Goal: Task Accomplishment & Management: Manage account settings

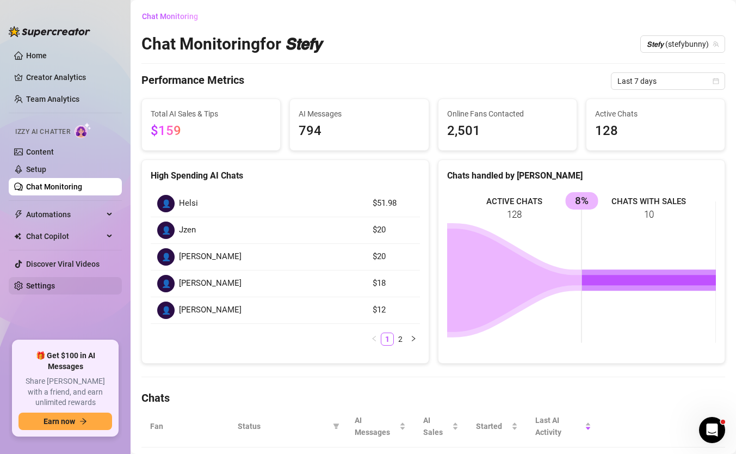
click at [55, 282] on link "Settings" at bounding box center [40, 285] width 29 height 9
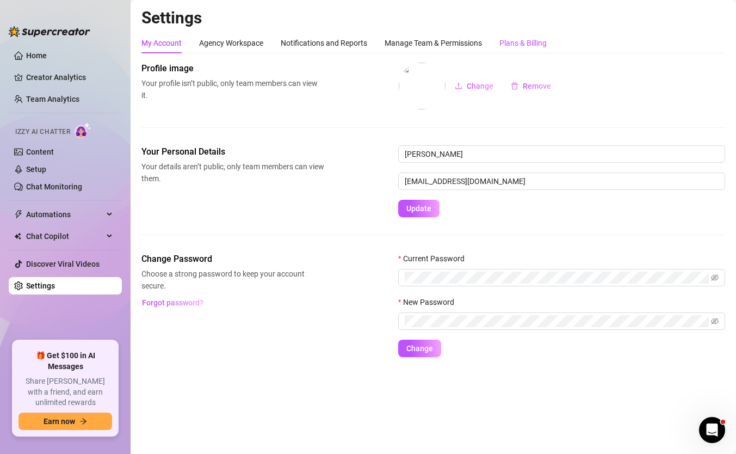
click at [527, 46] on div "Plans & Billing" at bounding box center [523, 43] width 47 height 12
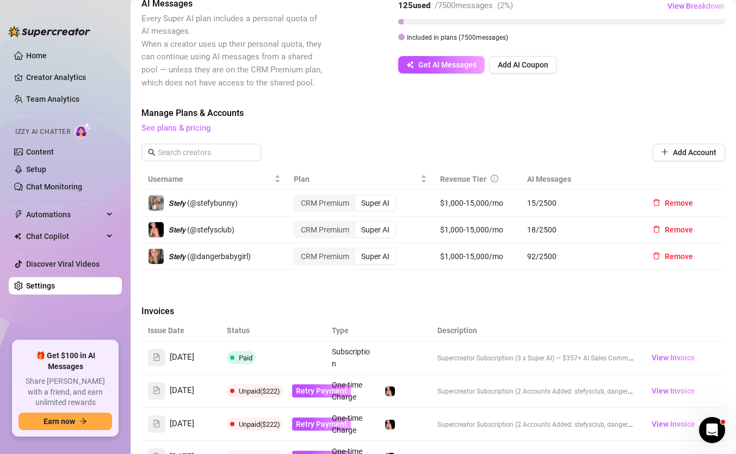
scroll to position [273, 0]
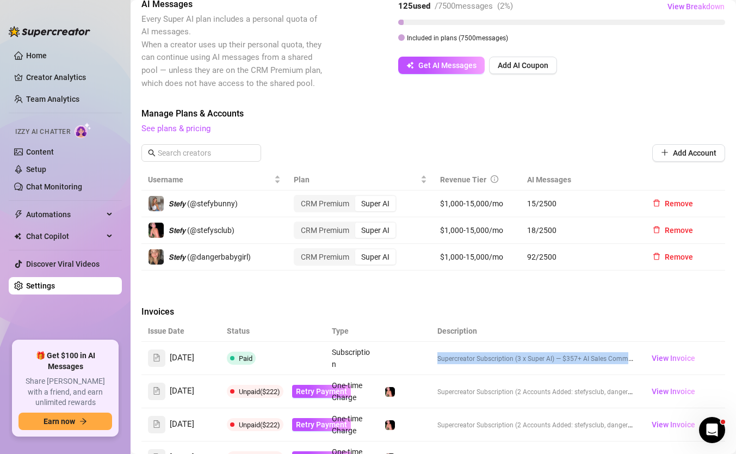
drag, startPoint x: 488, startPoint y: 357, endPoint x: 390, endPoint y: 351, distance: 98.7
click at [390, 352] on tr "[DATE] Paid Subscription Supercreator Subscription (3 x Super AI) — $357 + AI S…" at bounding box center [434, 358] width 584 height 33
click at [460, 358] on td "Supercreator Subscription (3 x Super AI) — $357 + AI Sales Commission ($898.62 …" at bounding box center [536, 358] width 211 height 33
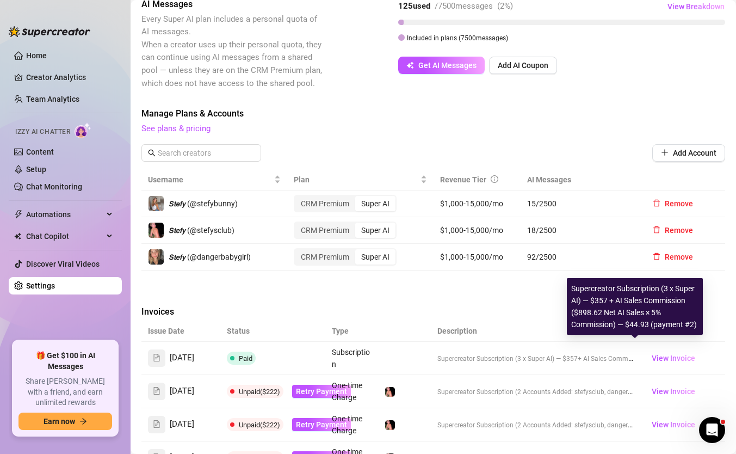
click at [470, 355] on span "Supercreator Subscription (3 x Super AI) — $357" at bounding box center [508, 359] width 140 height 8
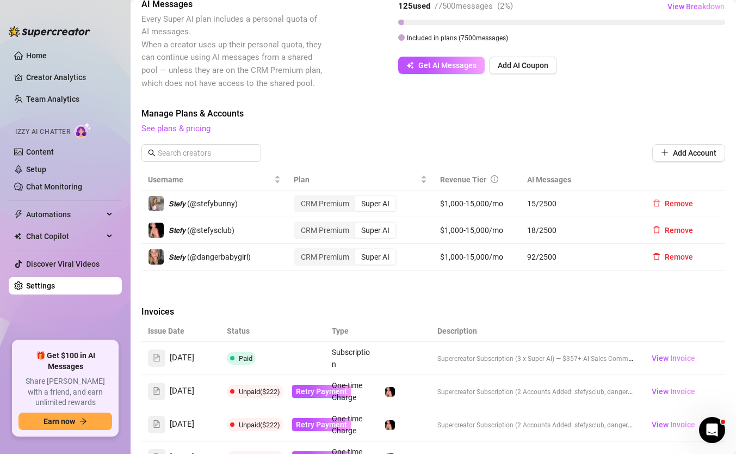
click at [361, 352] on td "Subscription" at bounding box center [352, 358] width 53 height 33
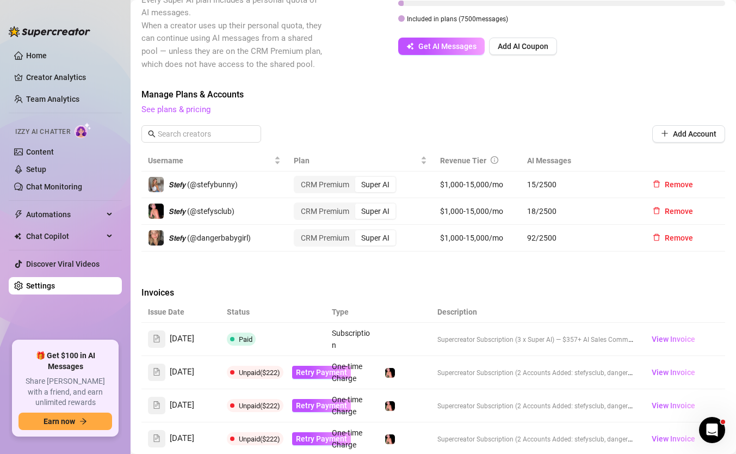
scroll to position [293, 0]
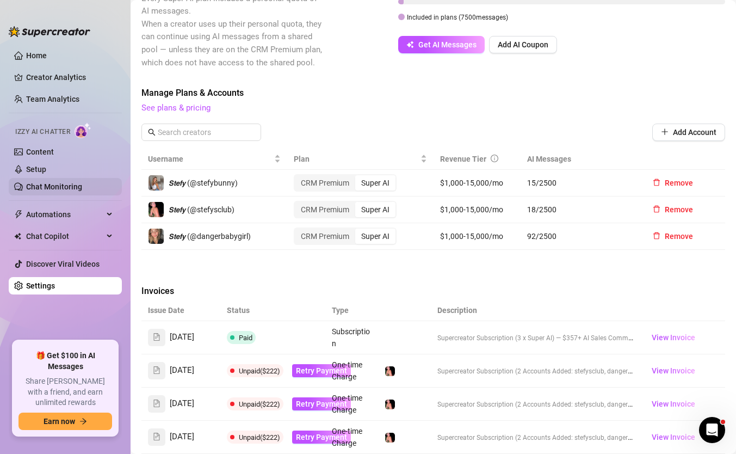
click at [82, 185] on link "Chat Monitoring" at bounding box center [54, 186] width 56 height 9
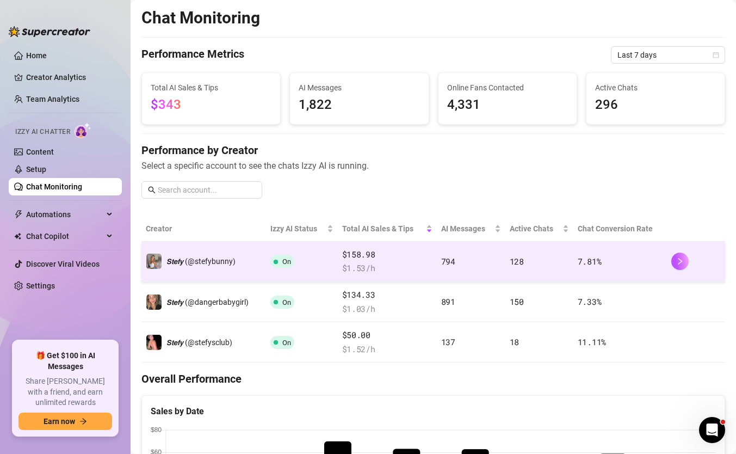
click at [484, 265] on td "794" at bounding box center [471, 262] width 69 height 40
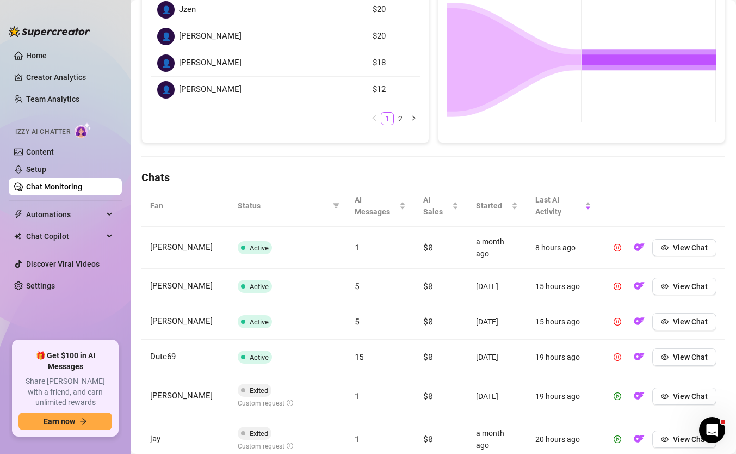
click at [493, 340] on td "[DATE]" at bounding box center [497, 357] width 59 height 35
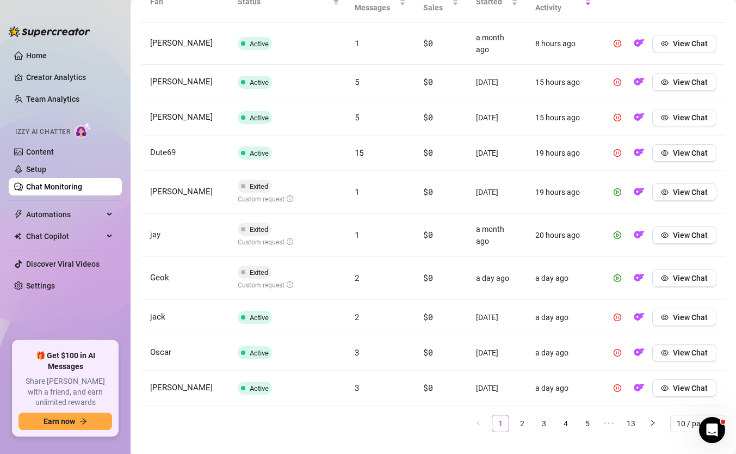
scroll to position [444, 0]
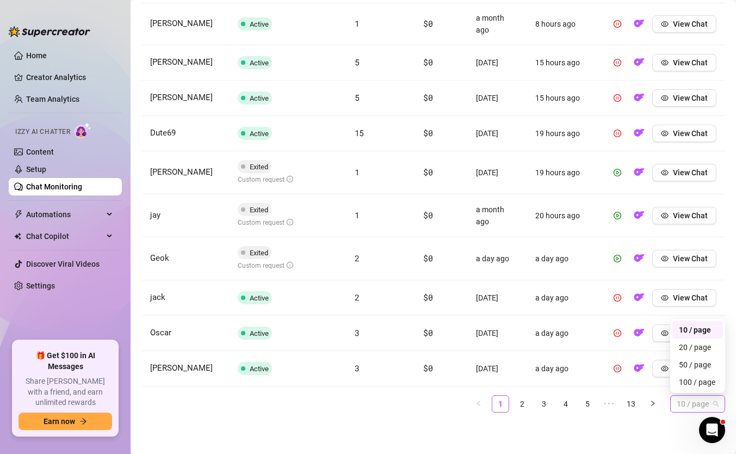
click at [674, 411] on div "10 / page" at bounding box center [698, 403] width 55 height 17
click at [689, 387] on div "100 / page" at bounding box center [698, 382] width 38 height 12
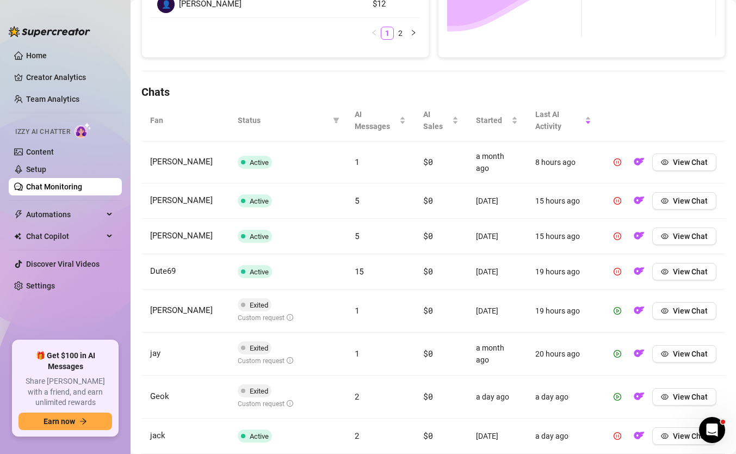
scroll to position [300, 0]
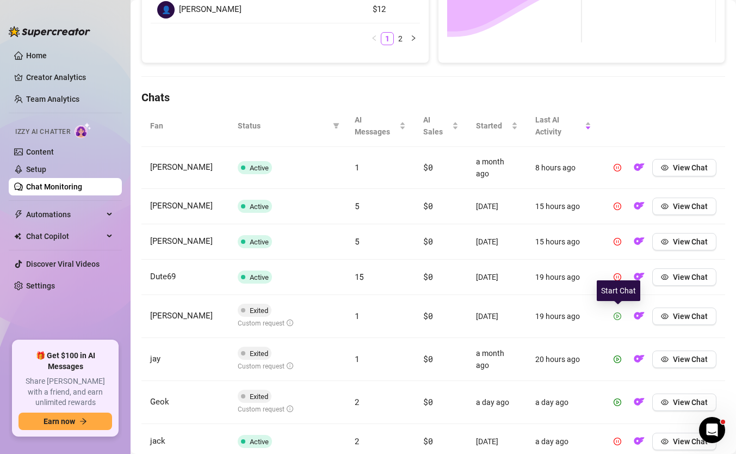
click at [620, 318] on icon "play-circle" at bounding box center [618, 316] width 8 height 8
click at [623, 358] on button "button" at bounding box center [617, 359] width 17 height 17
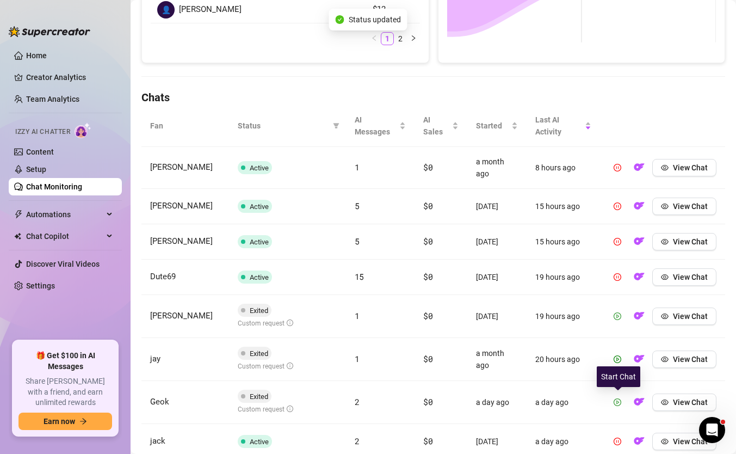
click at [626, 404] on button "button" at bounding box center [617, 402] width 17 height 17
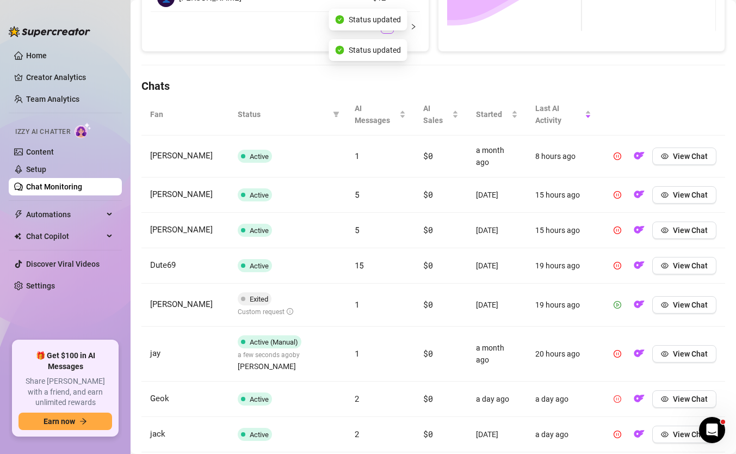
scroll to position [336, 0]
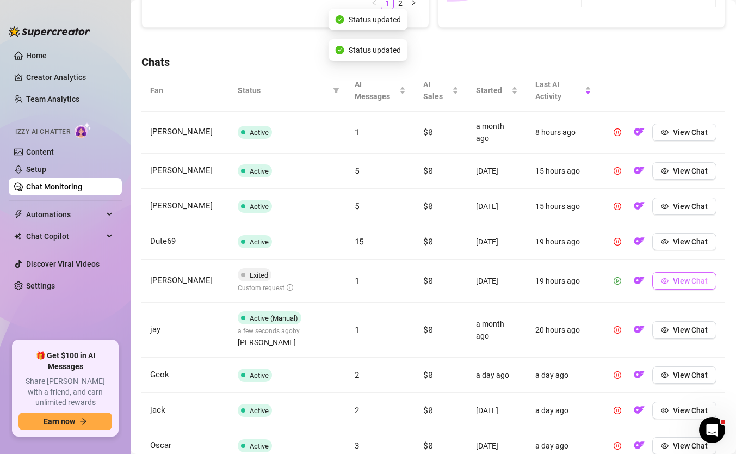
click at [684, 281] on span "View Chat" at bounding box center [690, 281] width 35 height 9
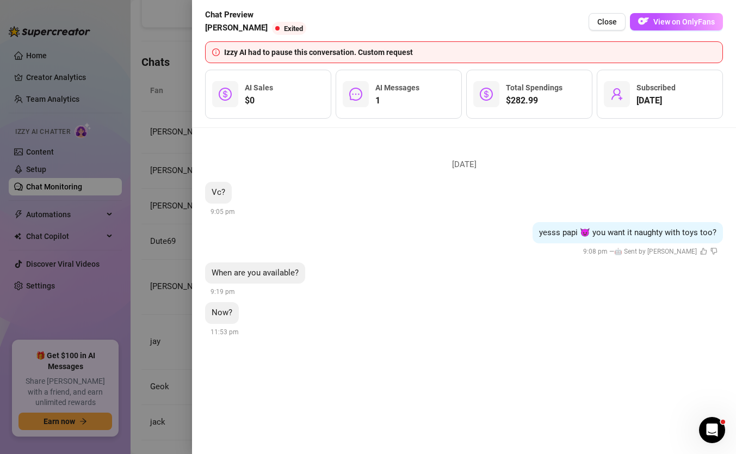
click at [179, 224] on div at bounding box center [368, 227] width 736 height 454
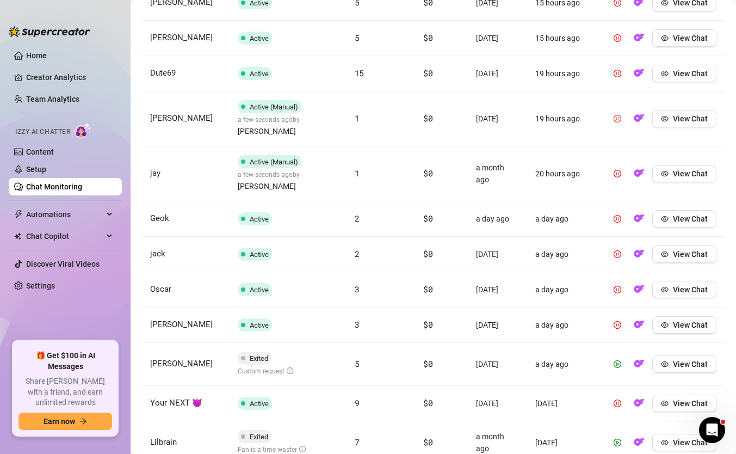
scroll to position [530, 0]
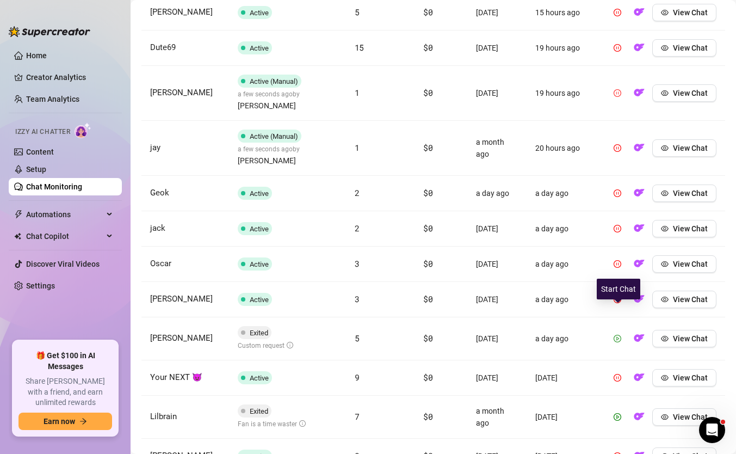
click at [622, 330] on button "button" at bounding box center [617, 338] width 17 height 17
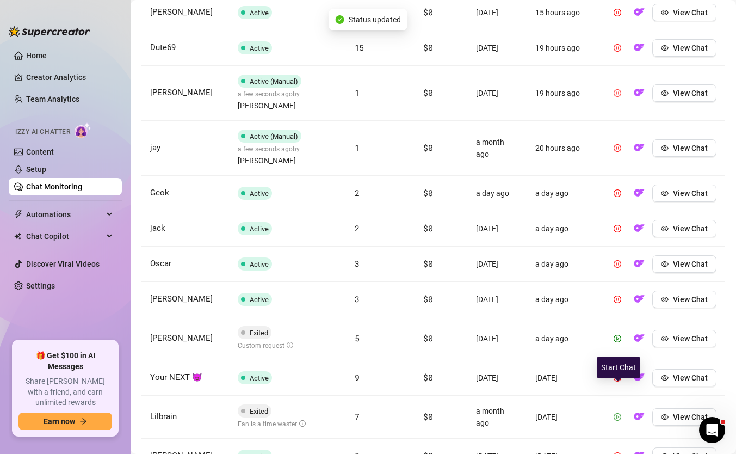
click at [621, 413] on icon "play-circle" at bounding box center [618, 417] width 8 height 8
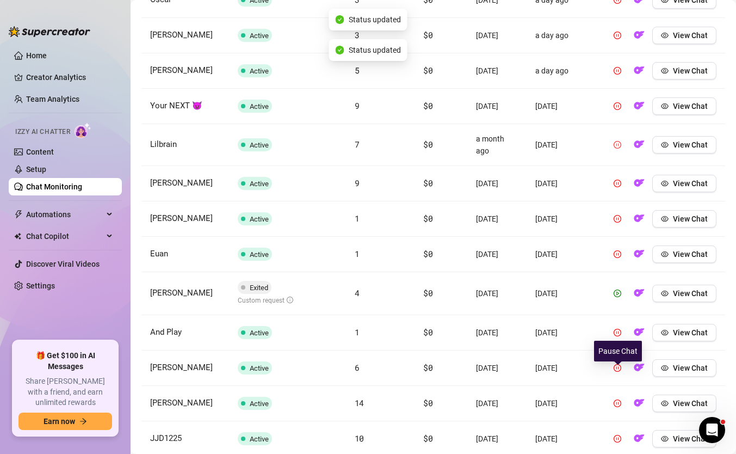
scroll to position [797, 0]
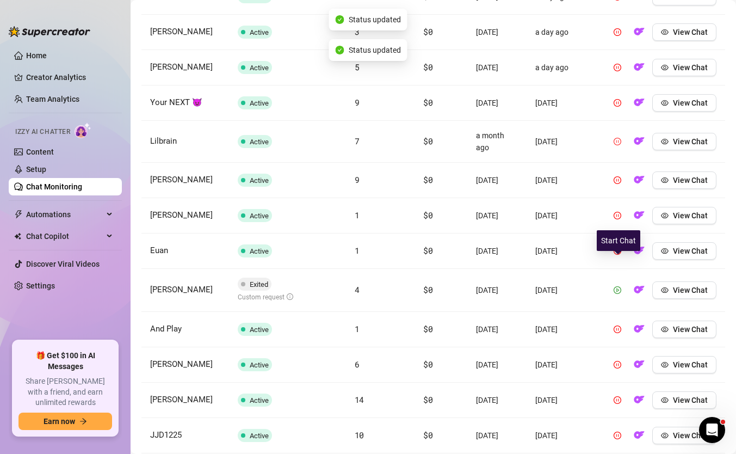
click at [621, 286] on icon "play-circle" at bounding box center [618, 290] width 8 height 8
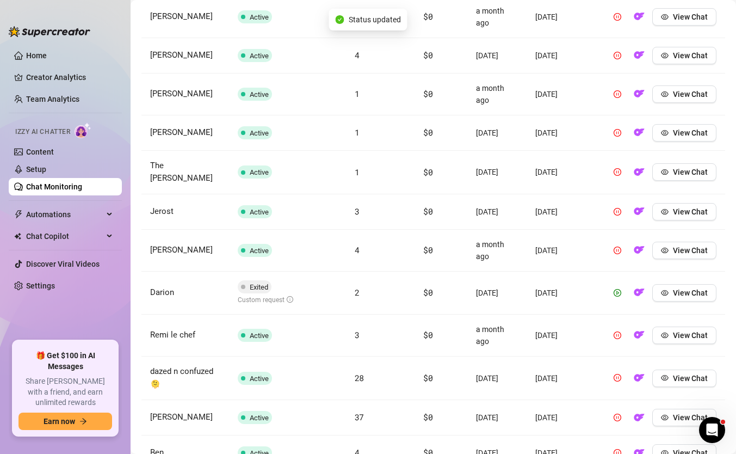
scroll to position [1357, 0]
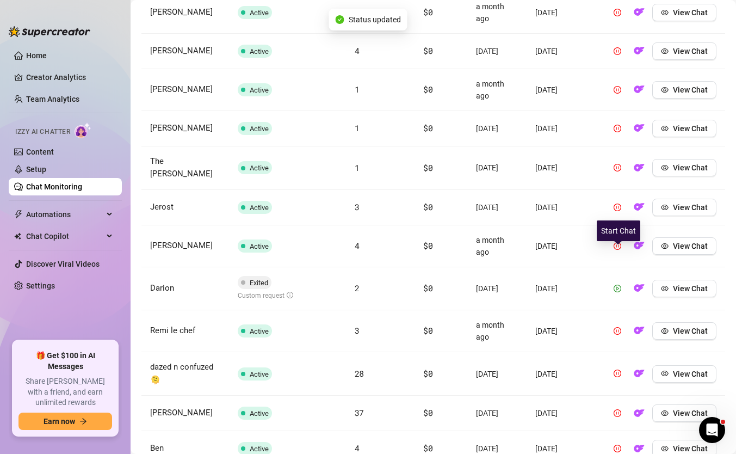
click at [619, 285] on icon "play-circle" at bounding box center [618, 289] width 8 height 8
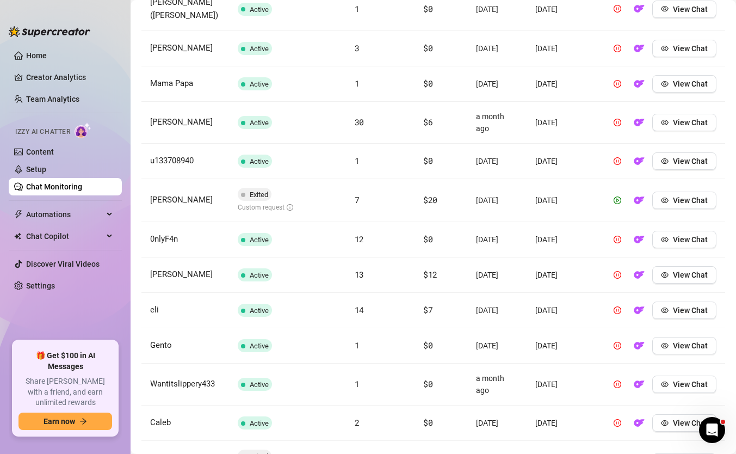
scroll to position [2112, 0]
click at [701, 195] on span "View Chat" at bounding box center [690, 199] width 35 height 9
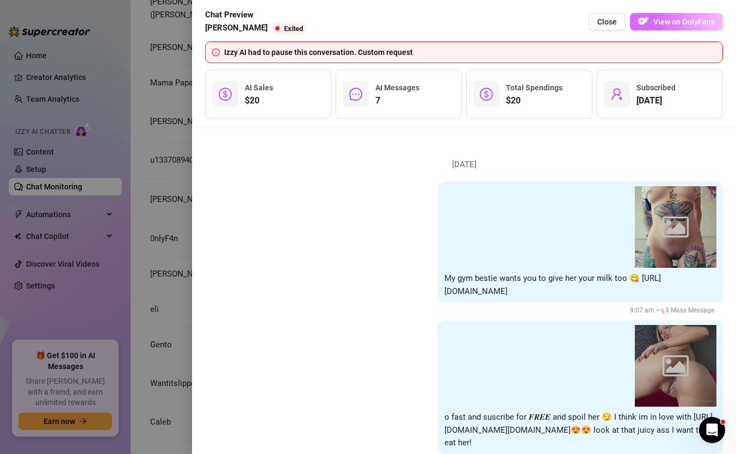
click at [671, 30] on button "View on OnlyFans" at bounding box center [676, 21] width 93 height 17
